Goal: Transaction & Acquisition: Book appointment/travel/reservation

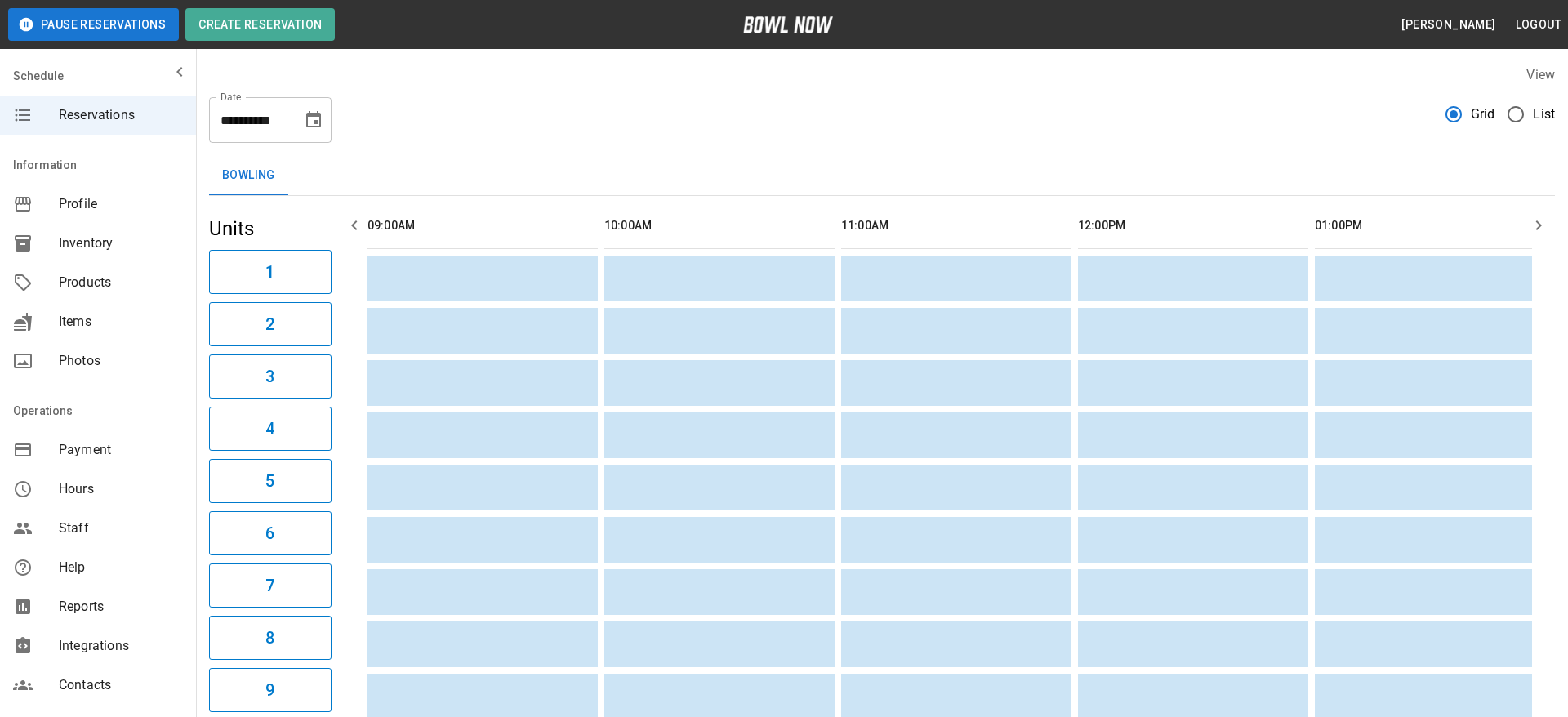
click at [1533, 116] on span "List" at bounding box center [1544, 114] width 22 height 20
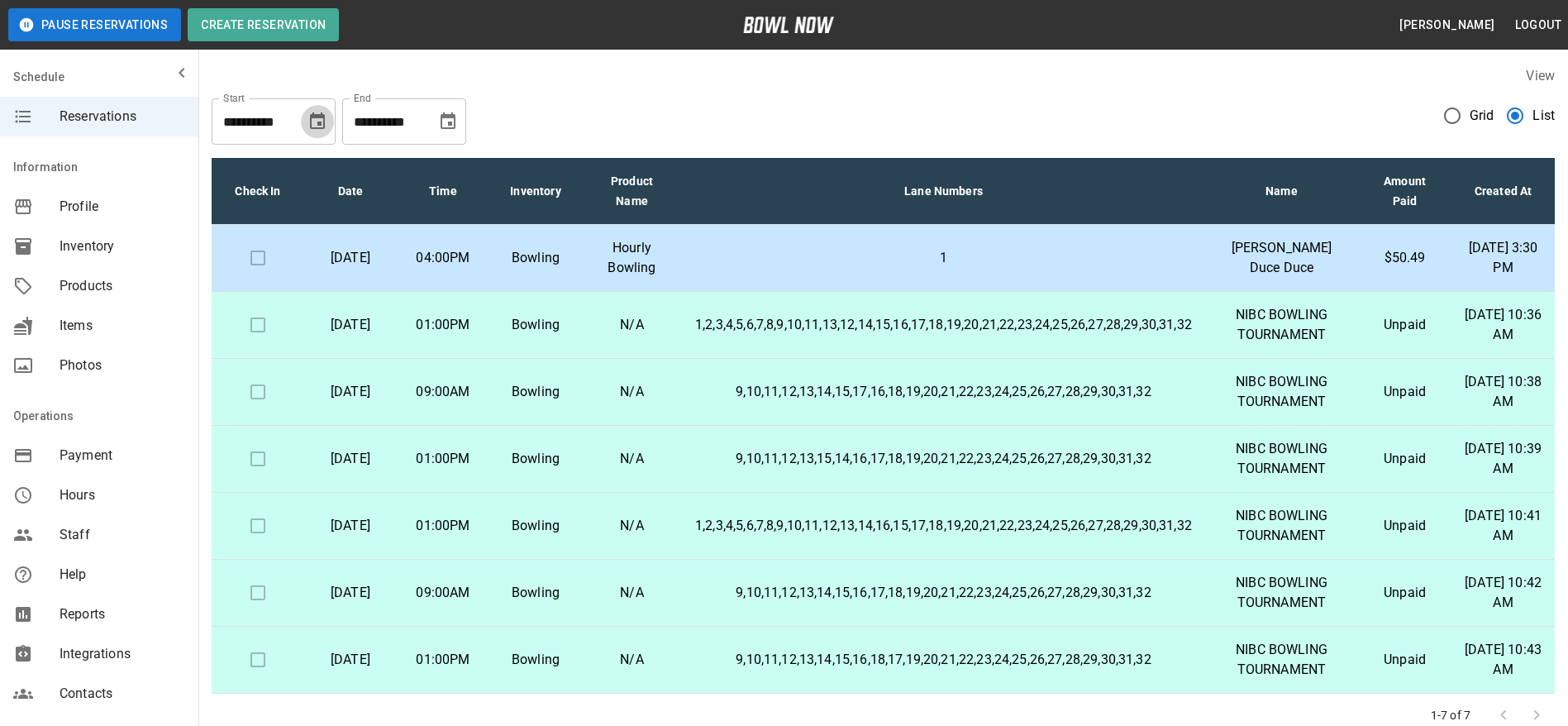
click at [313, 121] on icon "Choose date, selected date is Oct 6, 2025" at bounding box center [317, 121] width 20 height 20
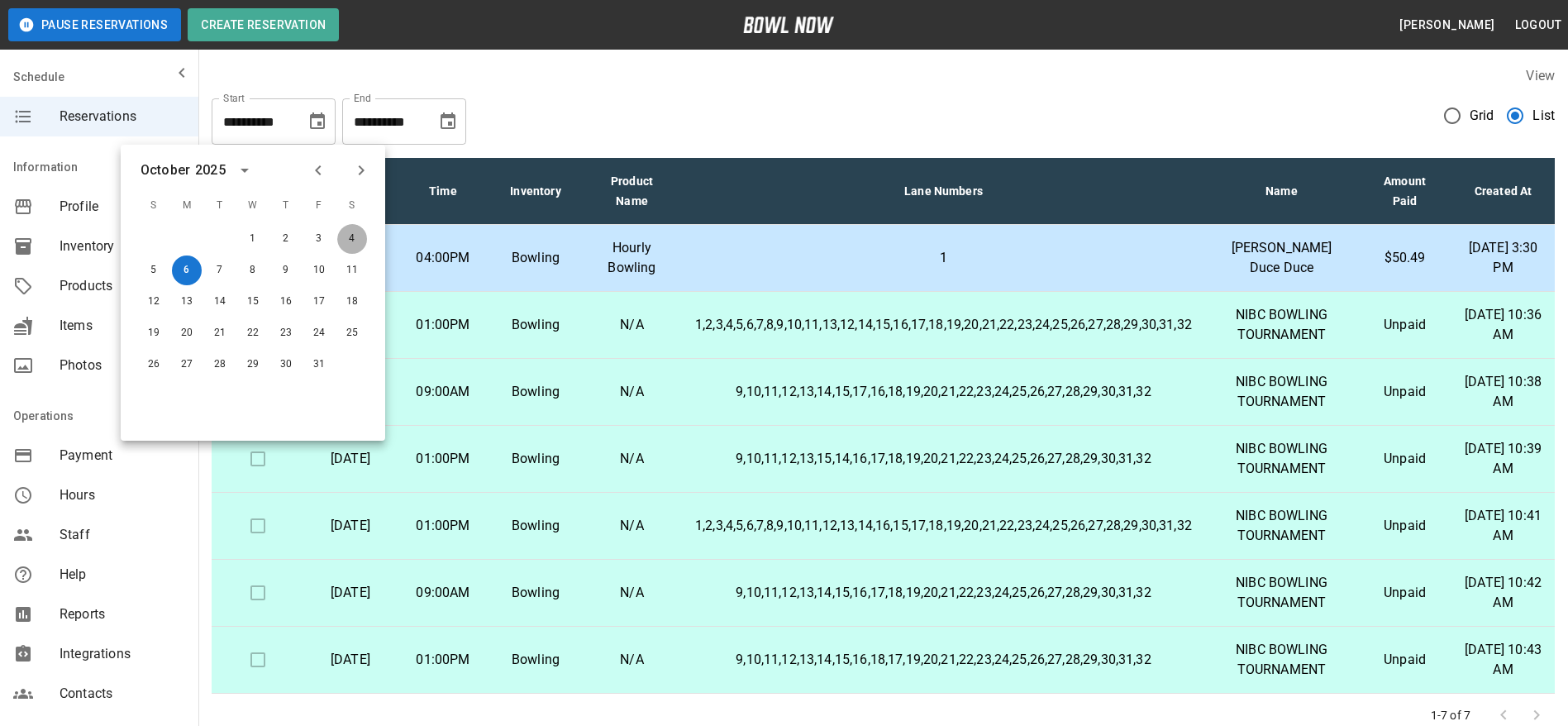
click at [353, 236] on button "4" at bounding box center [352, 239] width 30 height 30
type input "**********"
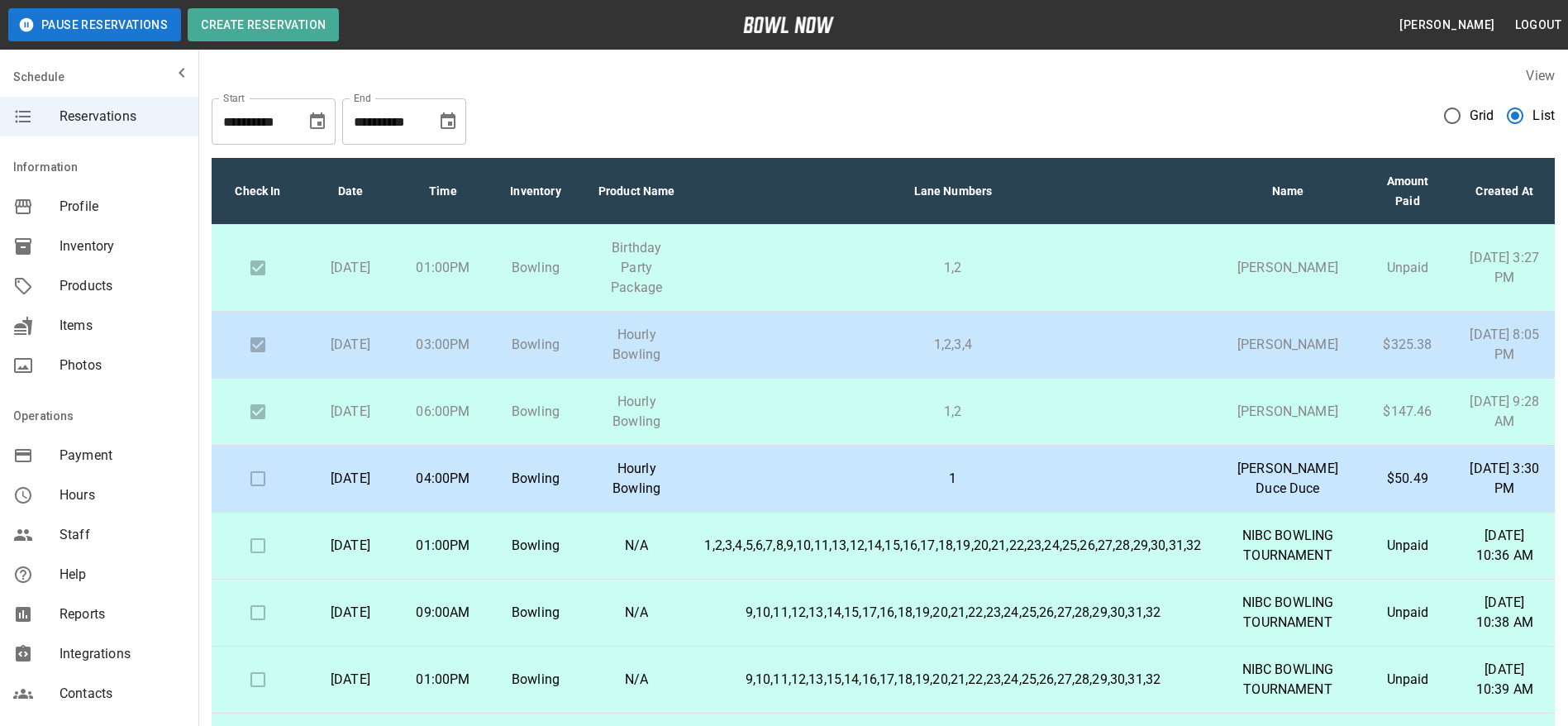
click at [838, 259] on p "1,2" at bounding box center [953, 268] width 497 height 20
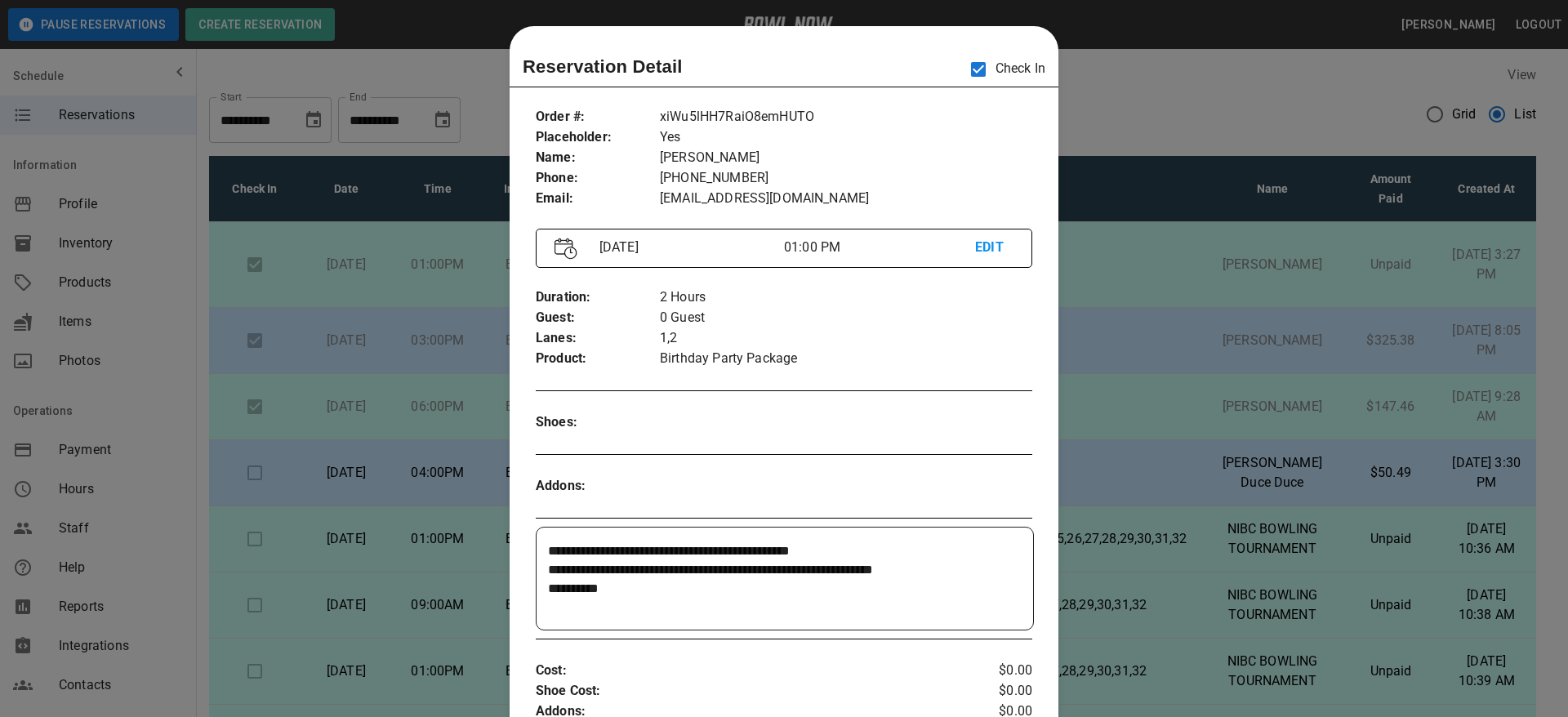
scroll to position [26, 0]
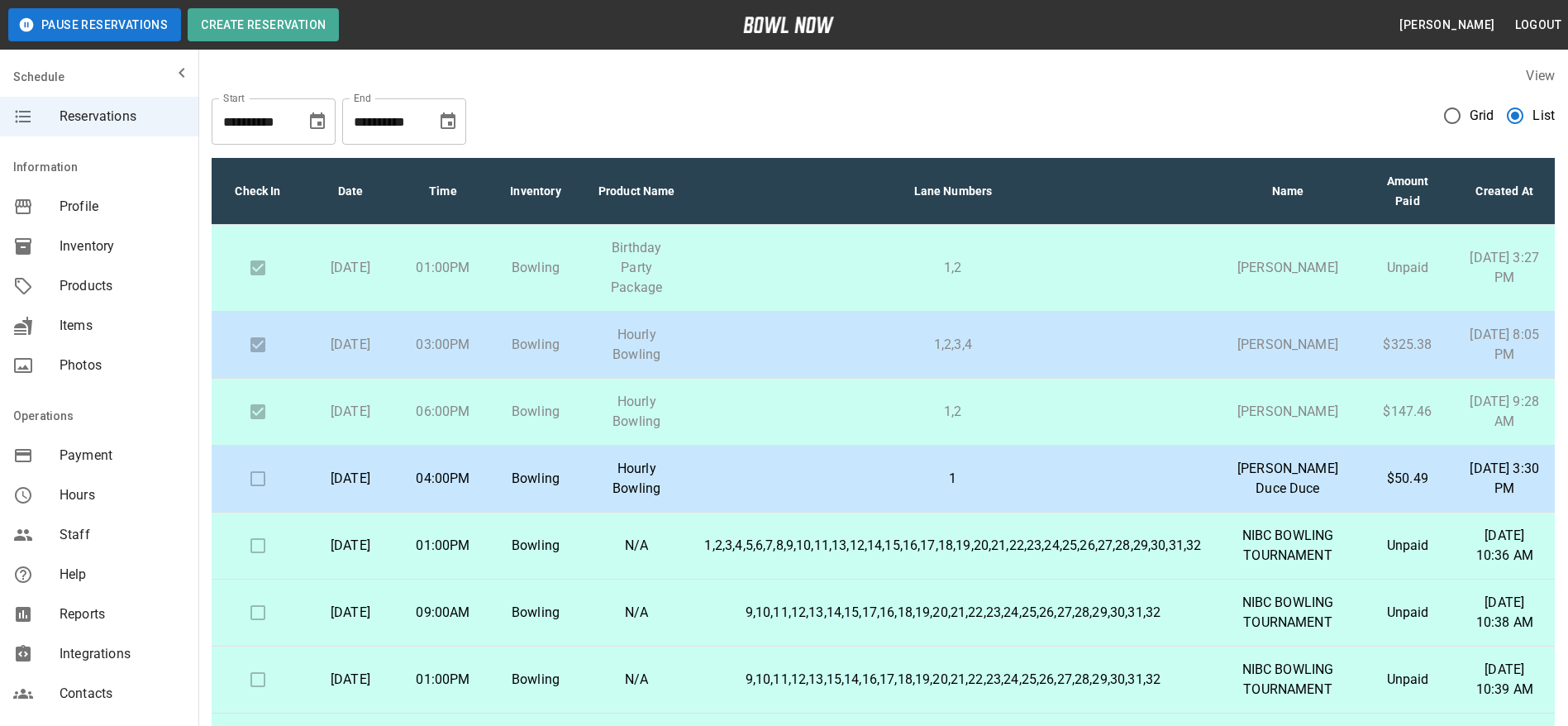
click at [798, 262] on p "1,2" at bounding box center [953, 268] width 497 height 20
click at [794, 354] on p "1,2,3,4" at bounding box center [953, 344] width 497 height 20
click at [862, 344] on p "1,2,3,4" at bounding box center [953, 344] width 497 height 20
click at [854, 422] on p "1,2" at bounding box center [953, 412] width 497 height 20
click at [821, 347] on p "1,2,3,4" at bounding box center [953, 344] width 497 height 20
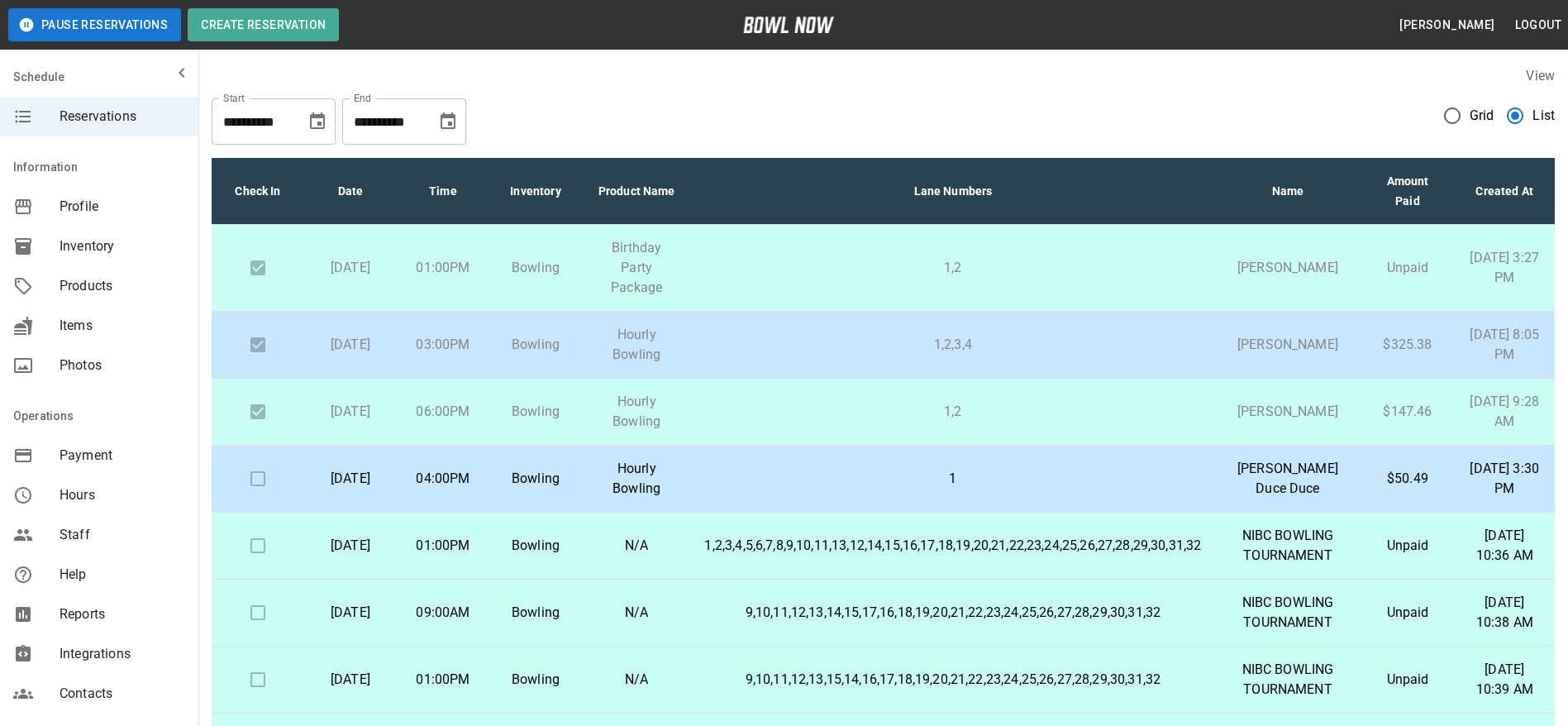
click at [827, 422] on p "1,2" at bounding box center [953, 412] width 497 height 20
click at [757, 270] on p "1,2" at bounding box center [953, 268] width 497 height 20
